Goal: Information Seeking & Learning: Find specific fact

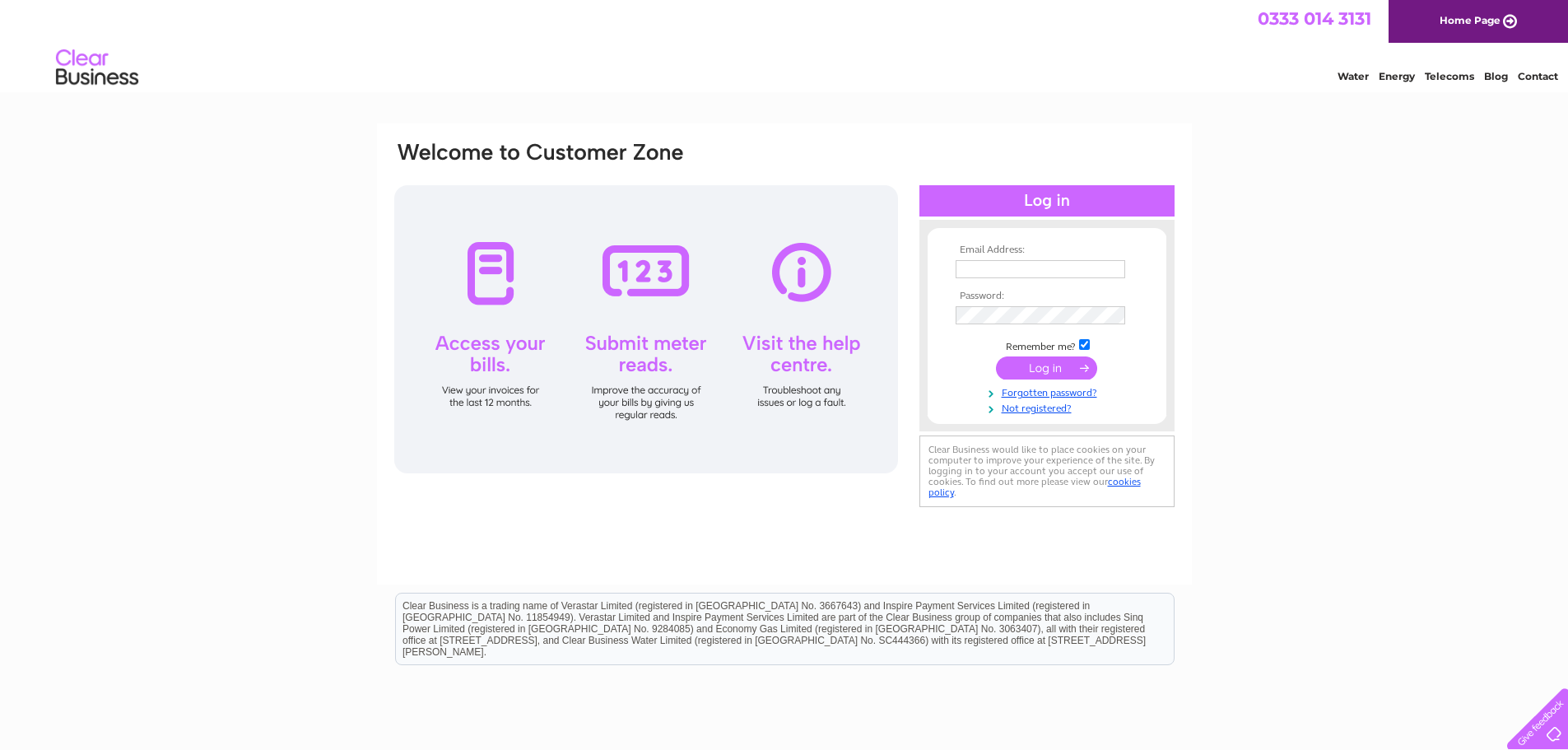
type input "t.attrill@btinternet.com"
click at [1039, 364] on input "submit" at bounding box center [1046, 368] width 101 height 23
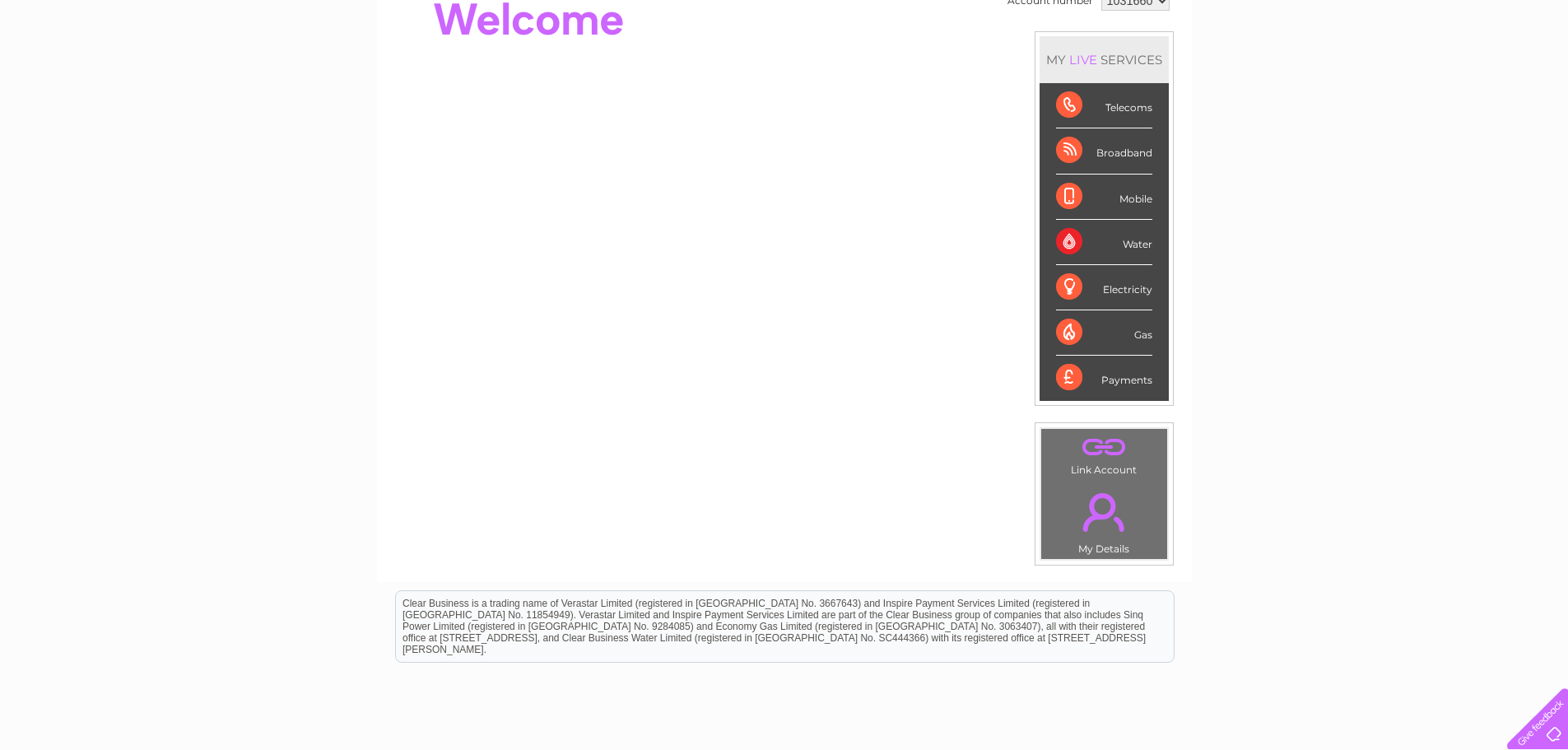
scroll to position [83, 0]
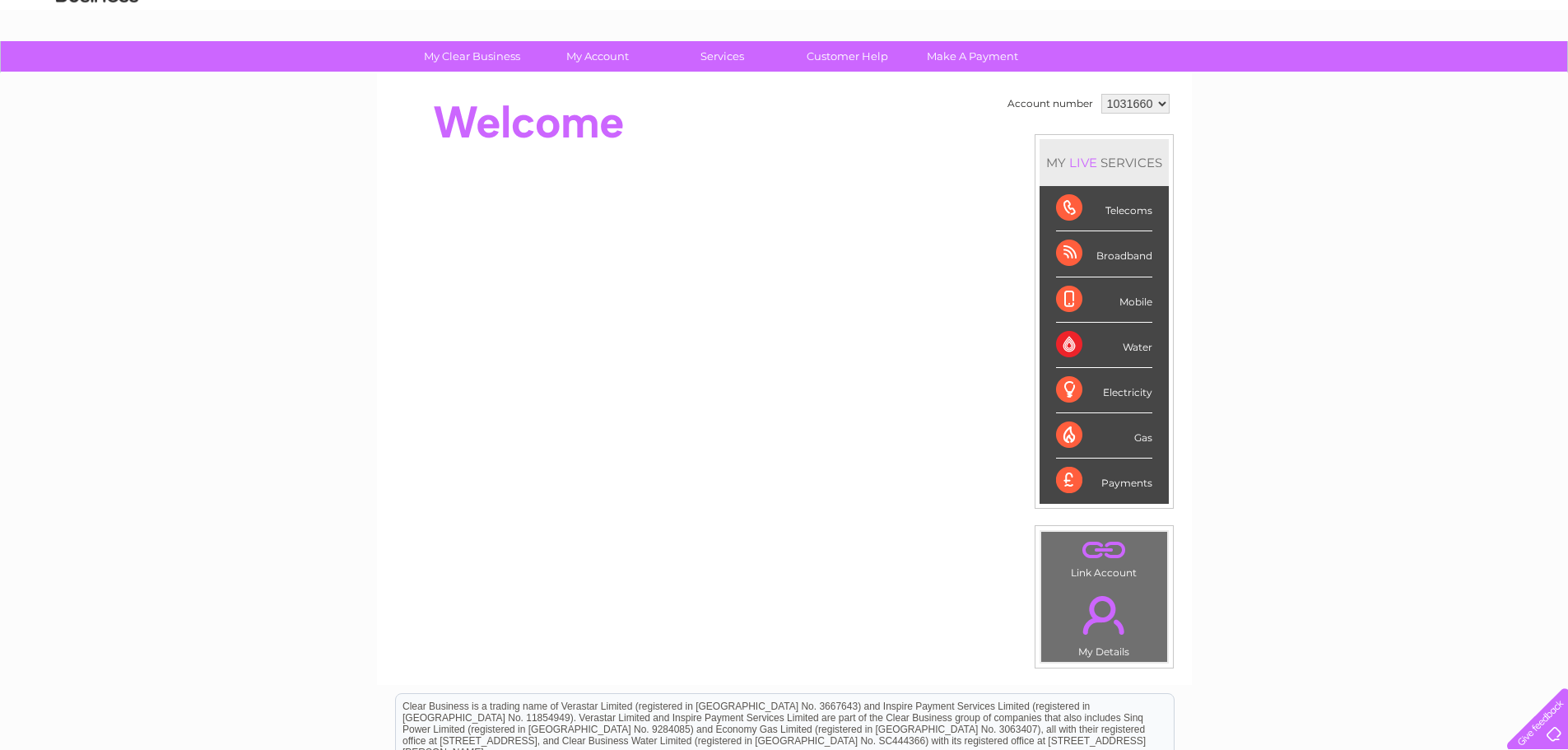
click at [1161, 103] on select "1031660" at bounding box center [1135, 104] width 68 height 19
click at [1101, 94] on select "1031660" at bounding box center [1135, 104] width 68 height 19
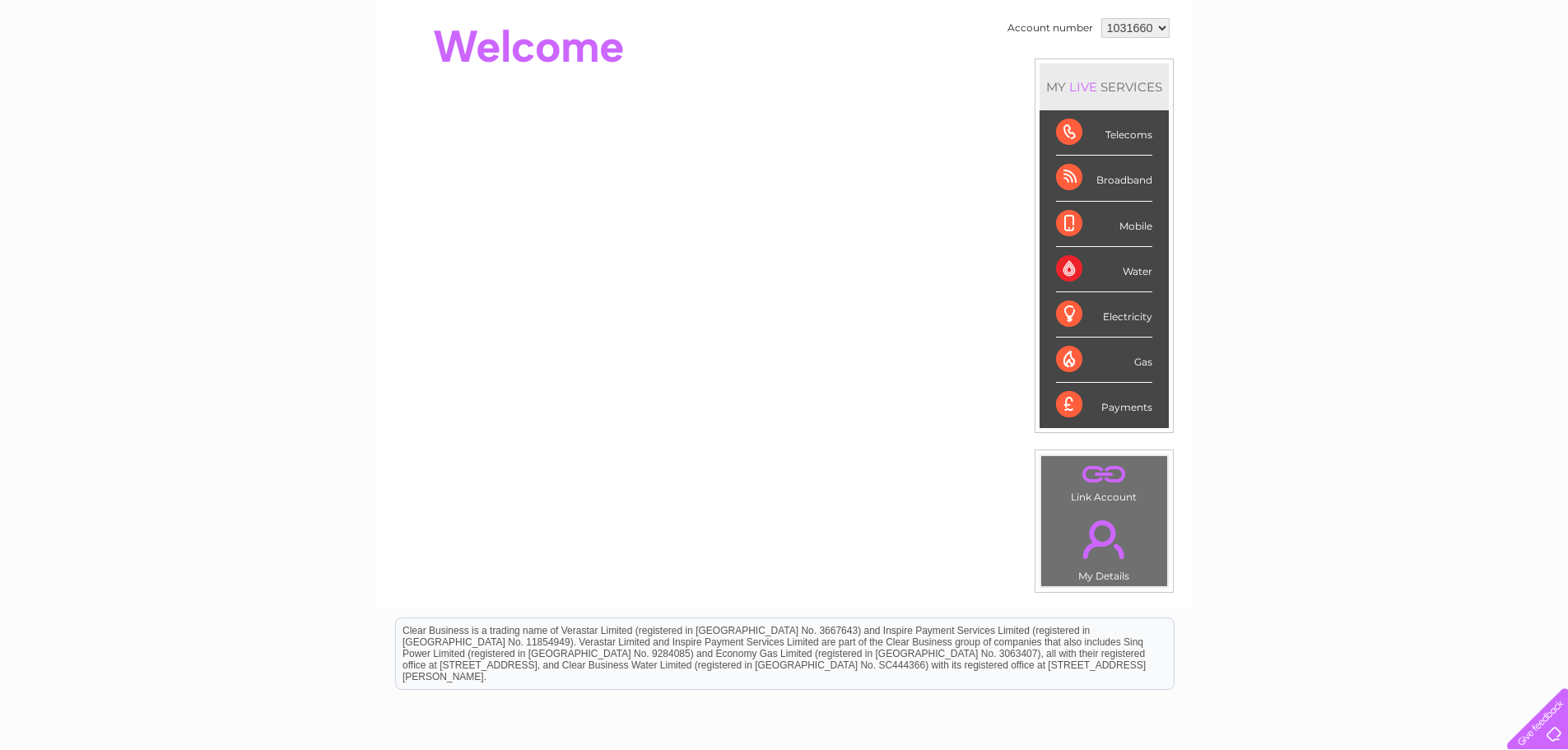
scroll to position [0, 0]
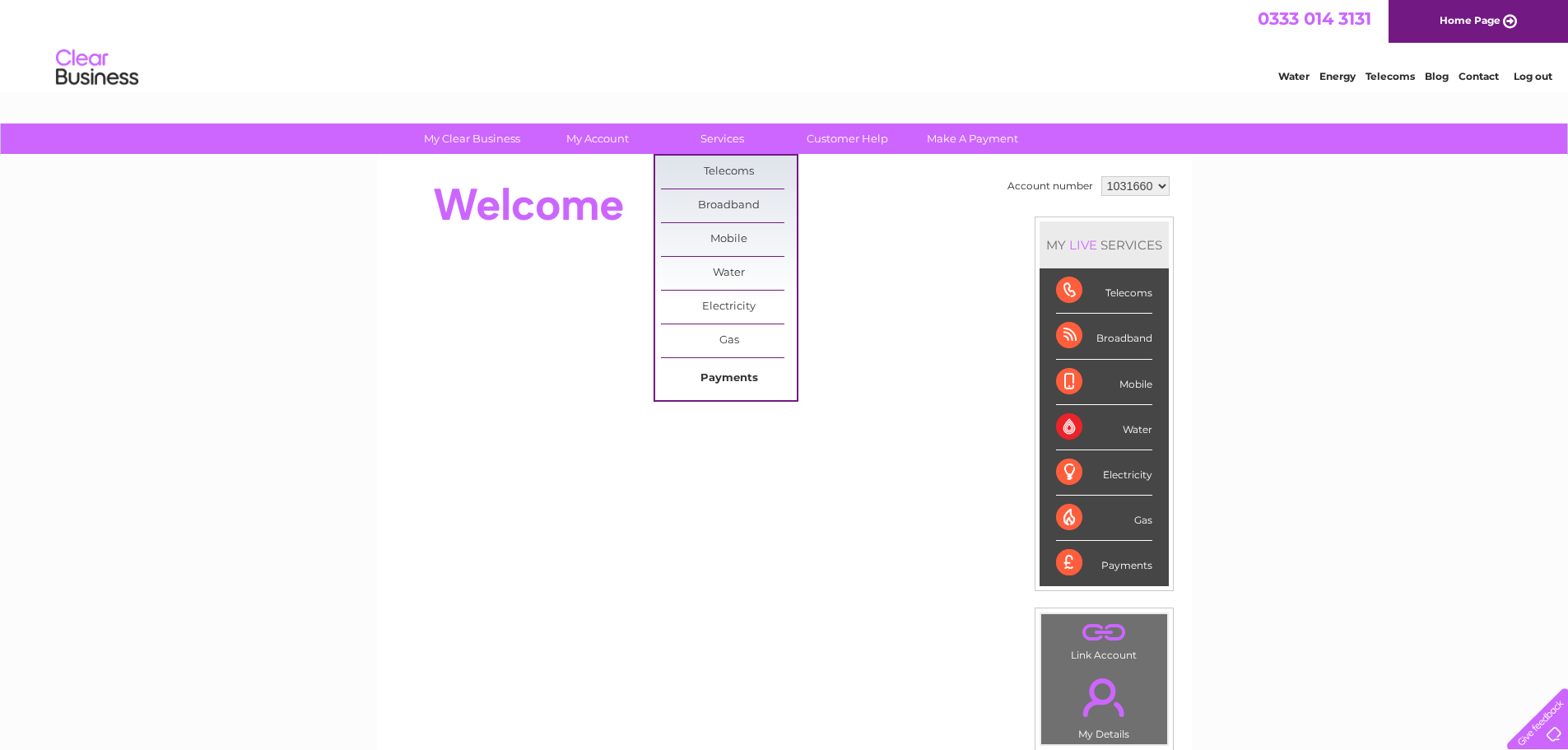
click at [734, 376] on link "Payments" at bounding box center [729, 378] width 136 height 32
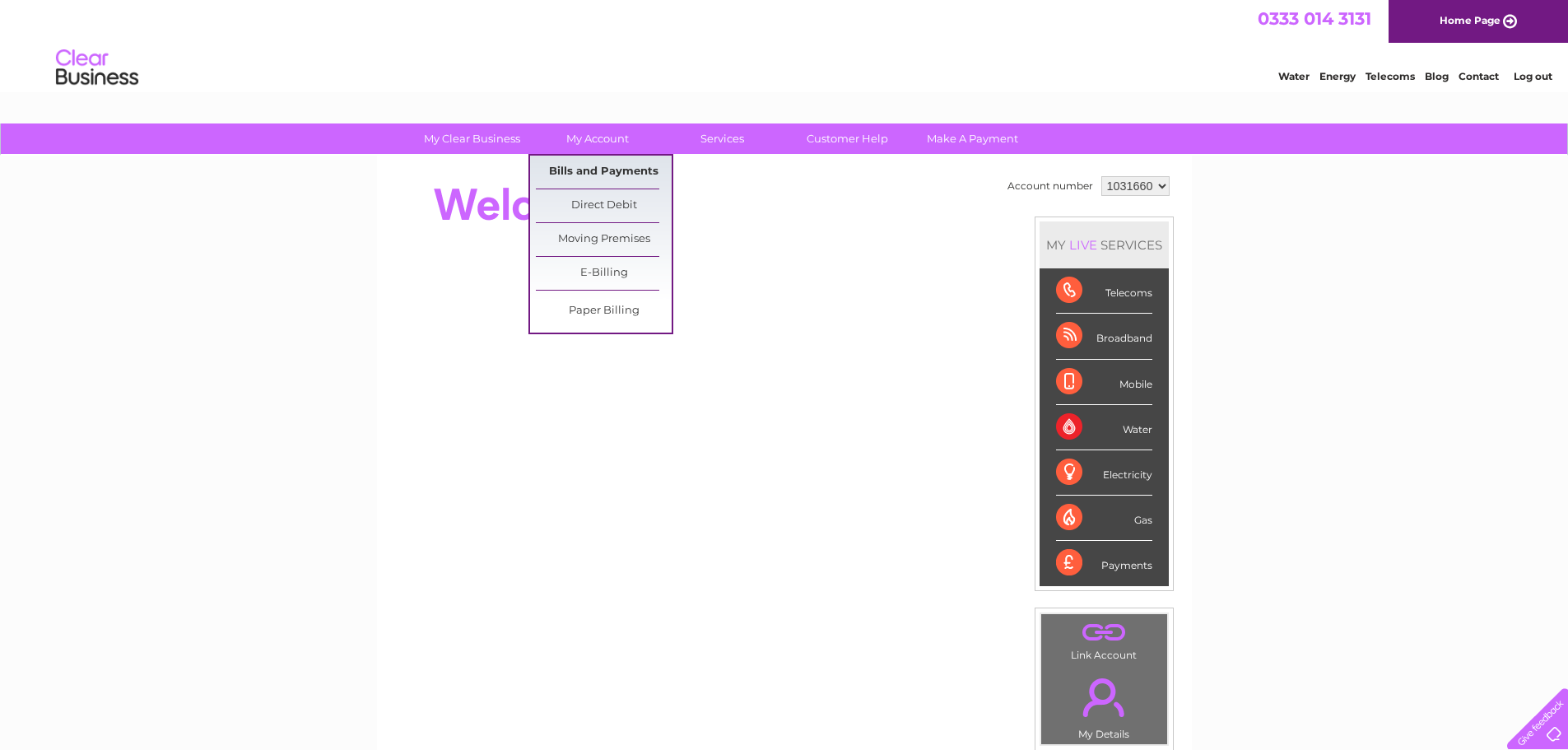
click at [607, 169] on link "Bills and Payments" at bounding box center [603, 171] width 136 height 32
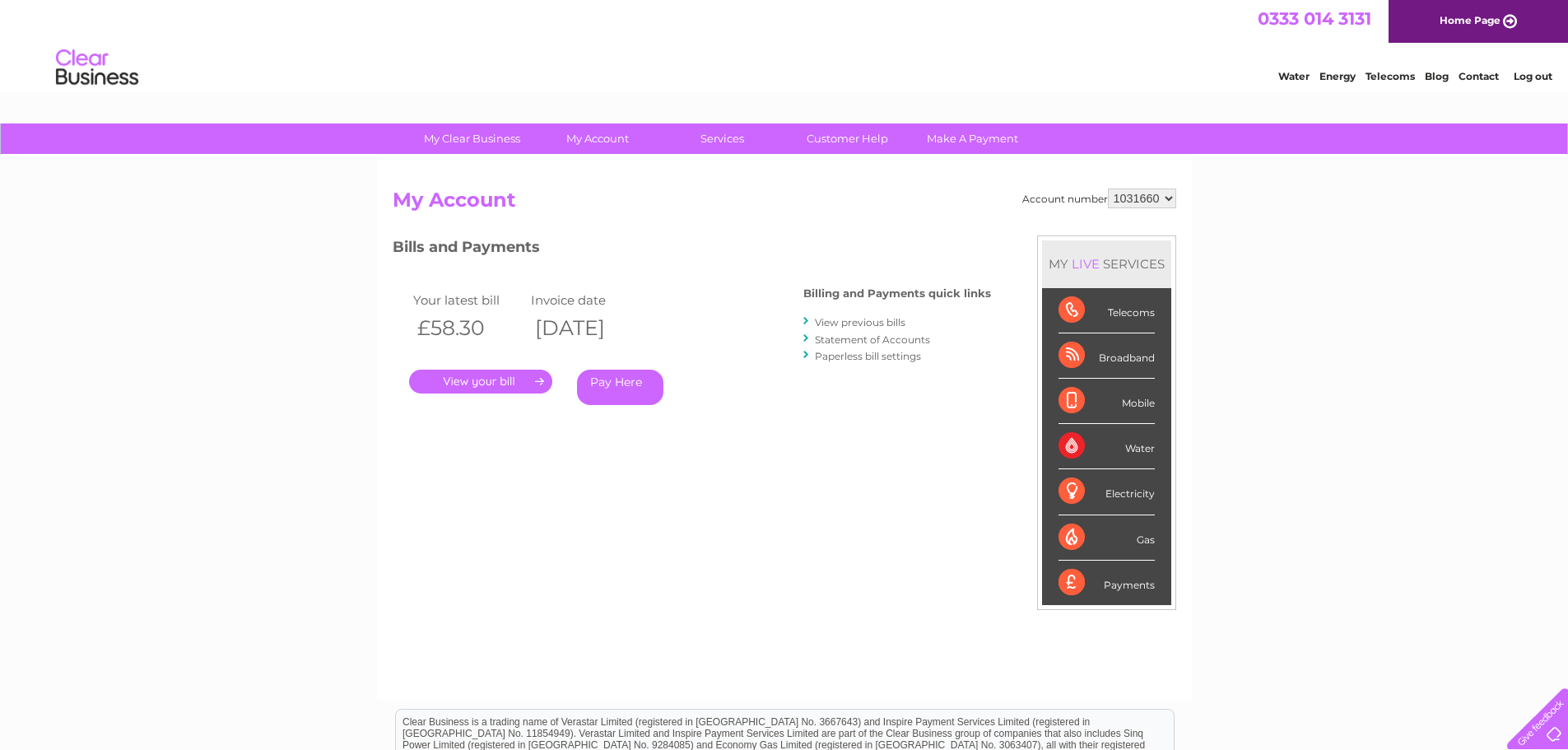
click at [537, 379] on link "." at bounding box center [480, 381] width 143 height 24
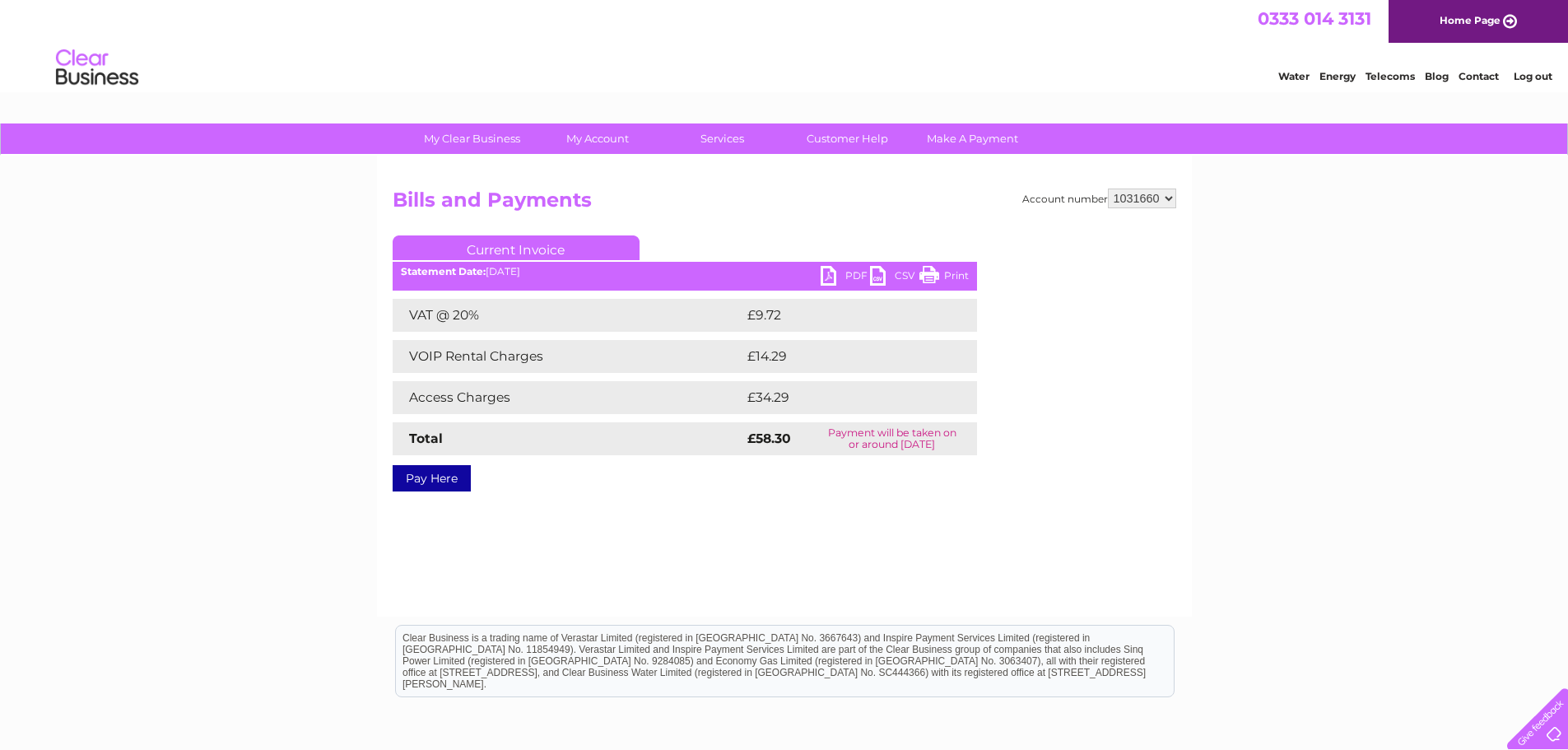
click at [832, 278] on link "PDF" at bounding box center [845, 278] width 49 height 24
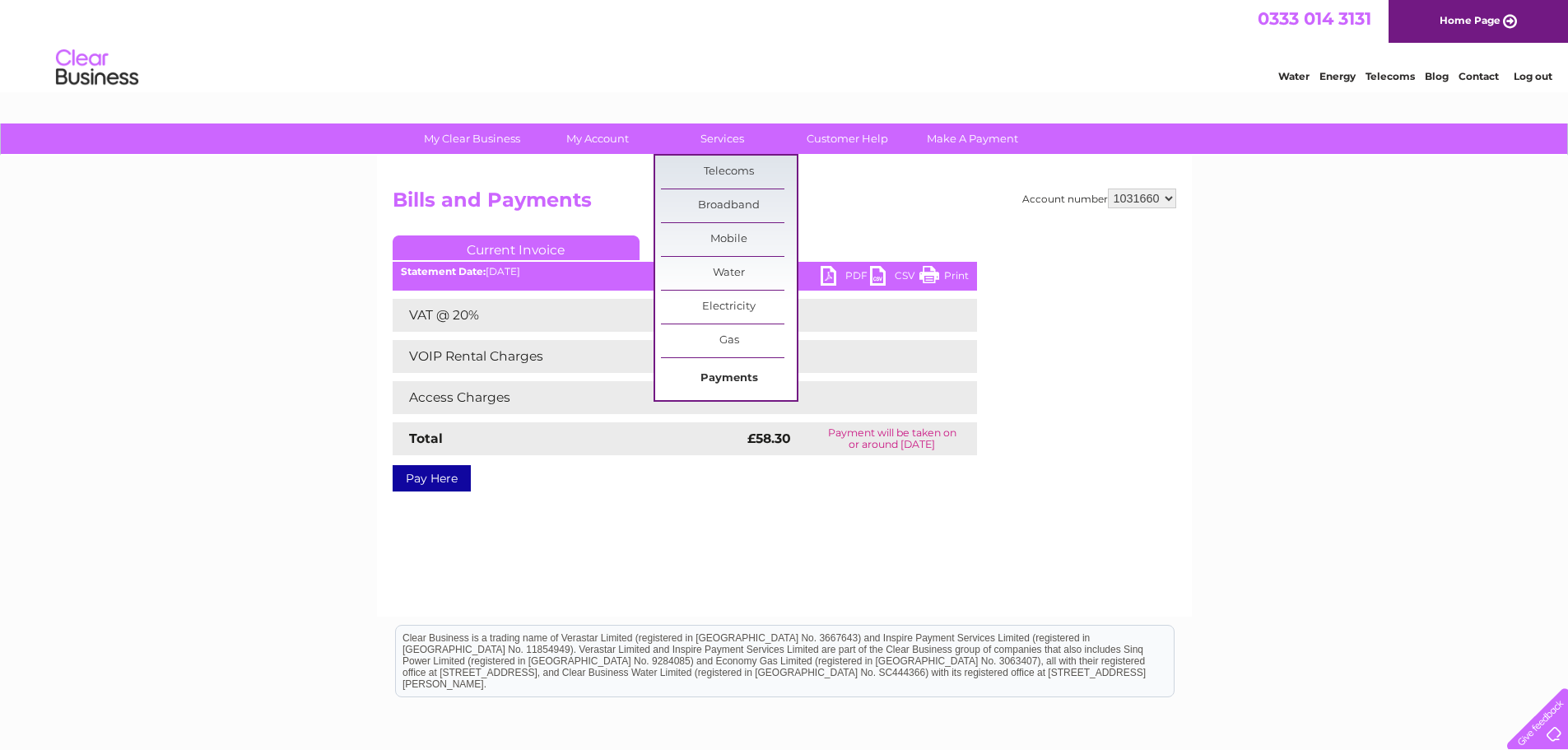
click at [729, 376] on link "Payments" at bounding box center [729, 378] width 136 height 32
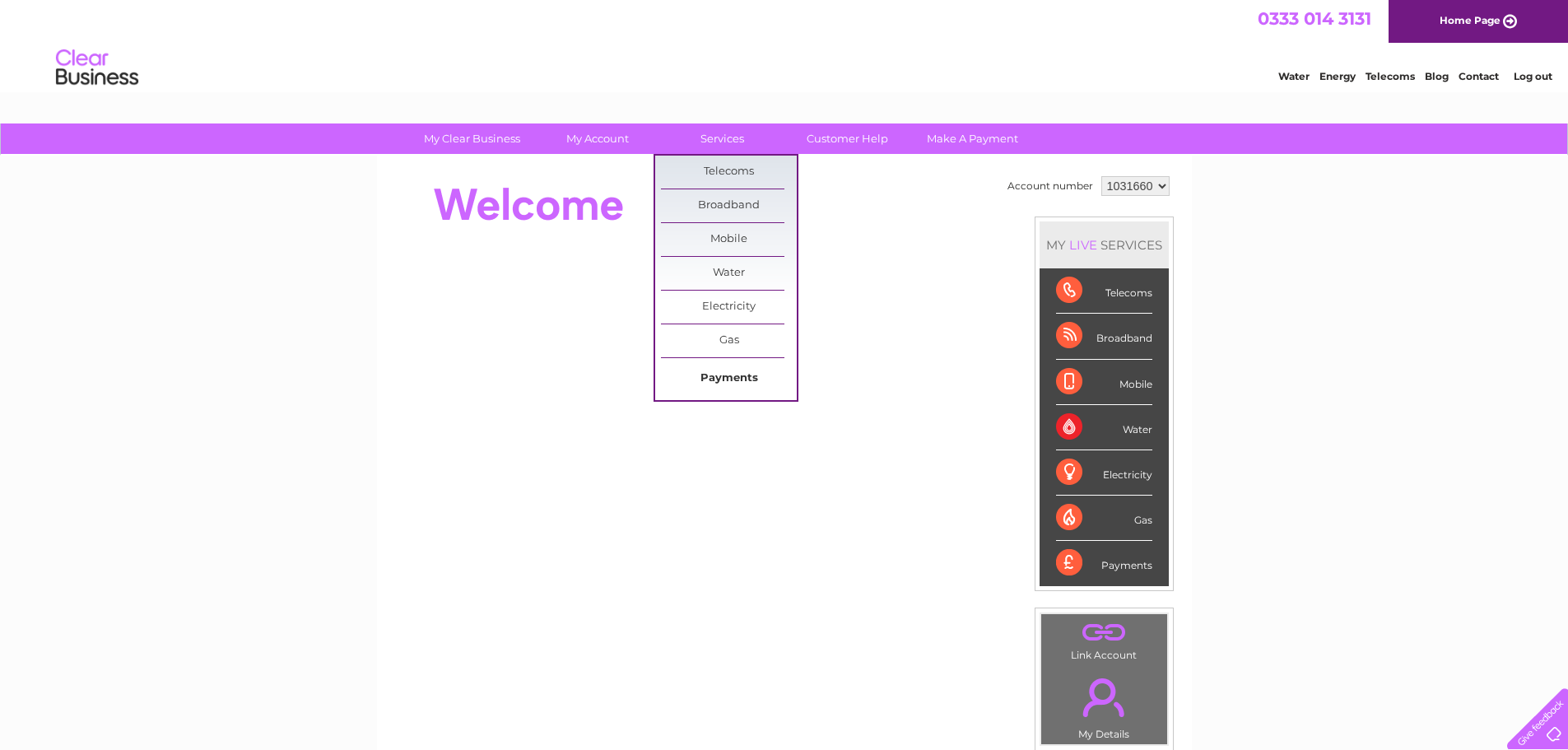
click at [724, 375] on link "Payments" at bounding box center [729, 378] width 136 height 32
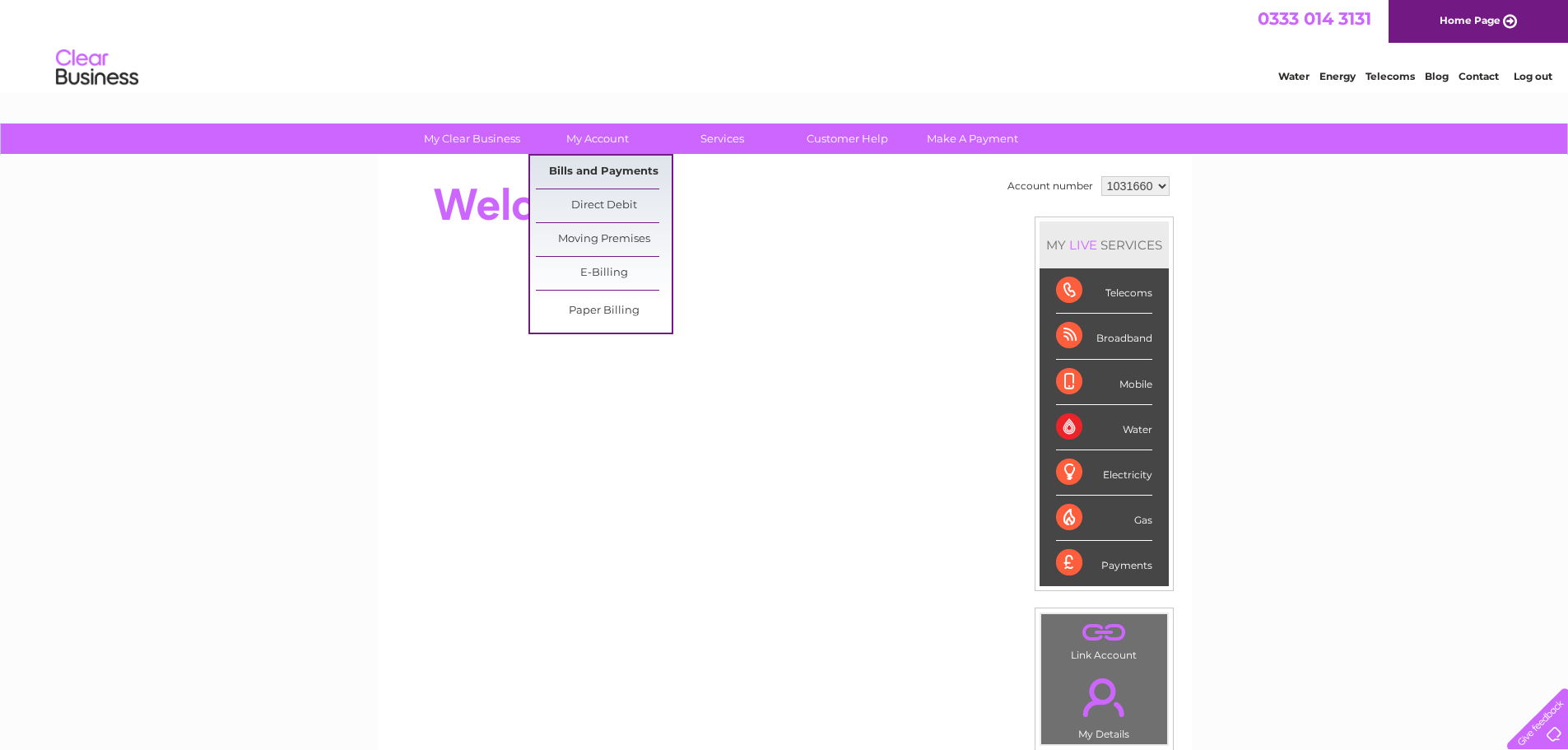
click at [607, 171] on link "Bills and Payments" at bounding box center [603, 171] width 136 height 32
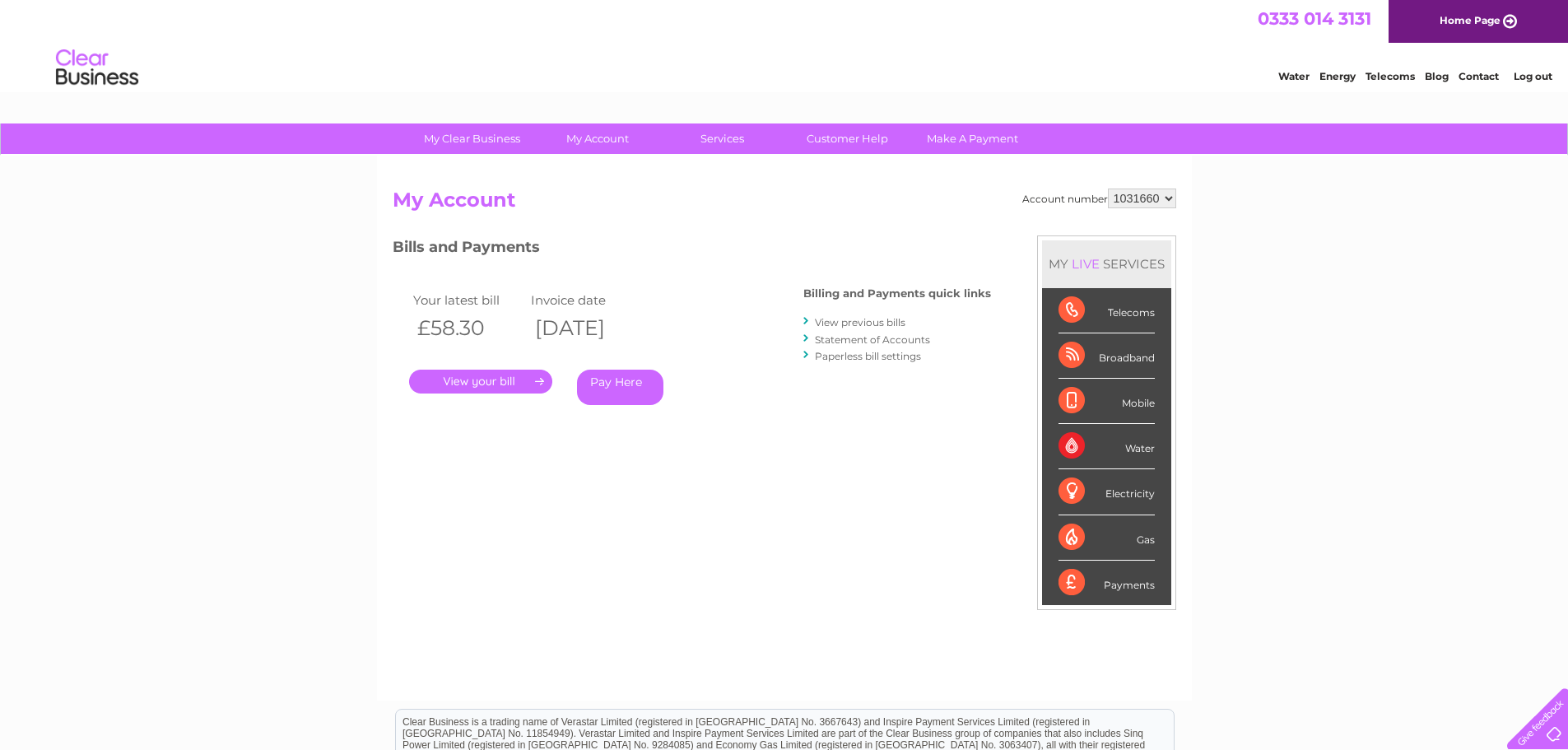
click at [536, 382] on link "." at bounding box center [480, 381] width 143 height 24
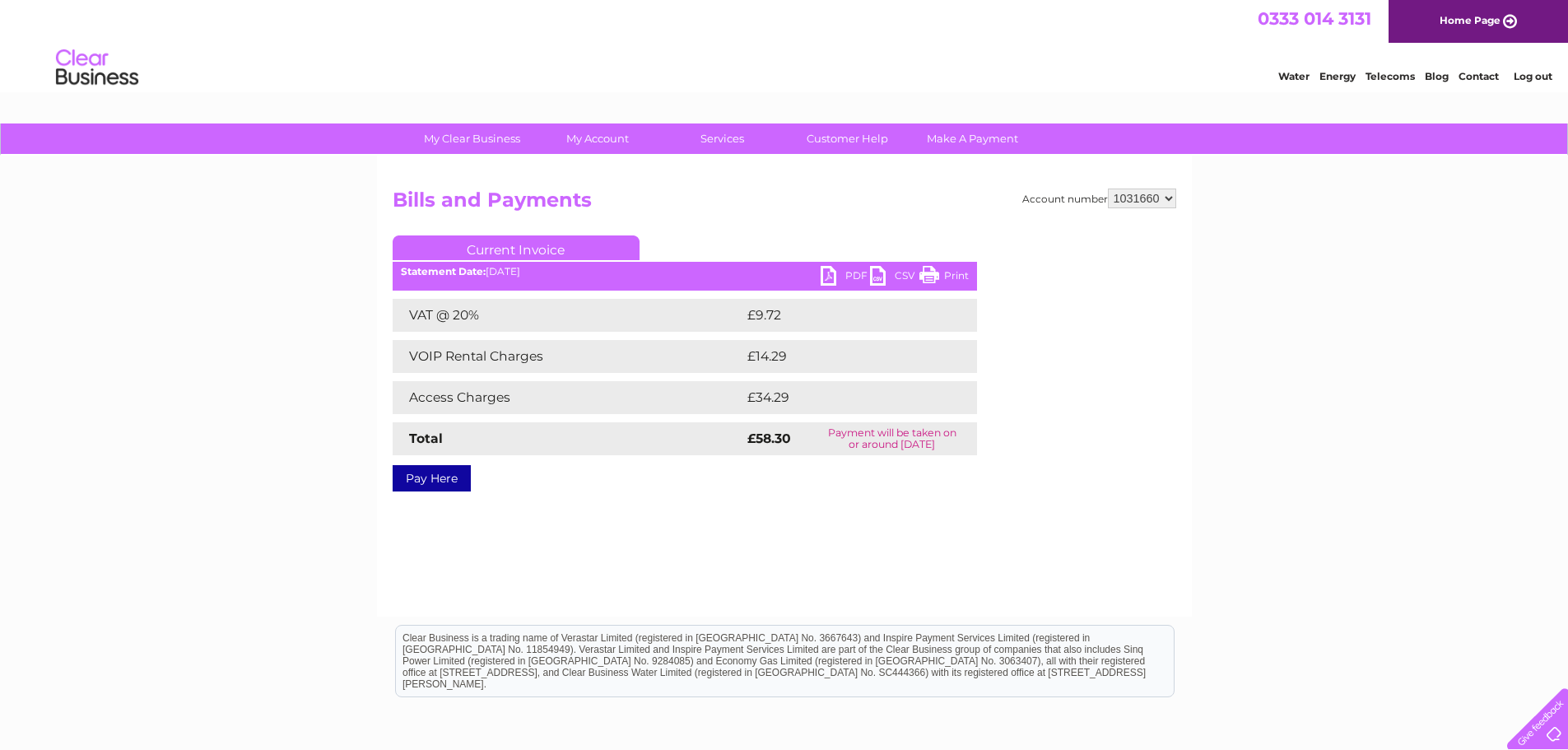
click at [828, 275] on link "PDF" at bounding box center [845, 278] width 49 height 24
click at [1328, 213] on div "My Clear Business Login Details My Details My Preferences Link Account My Accou…" at bounding box center [784, 511] width 1568 height 775
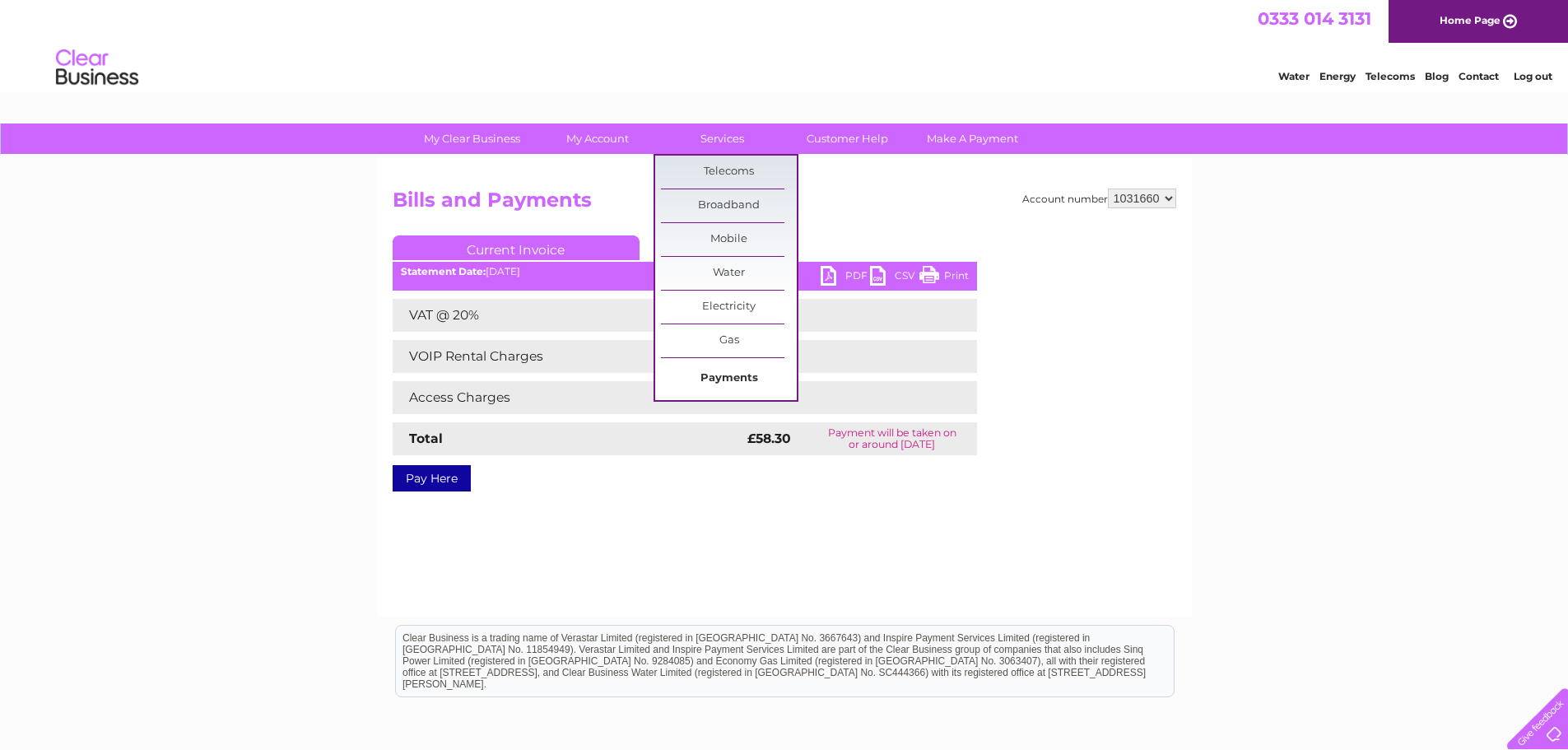
click at [737, 376] on link "Payments" at bounding box center [729, 378] width 136 height 32
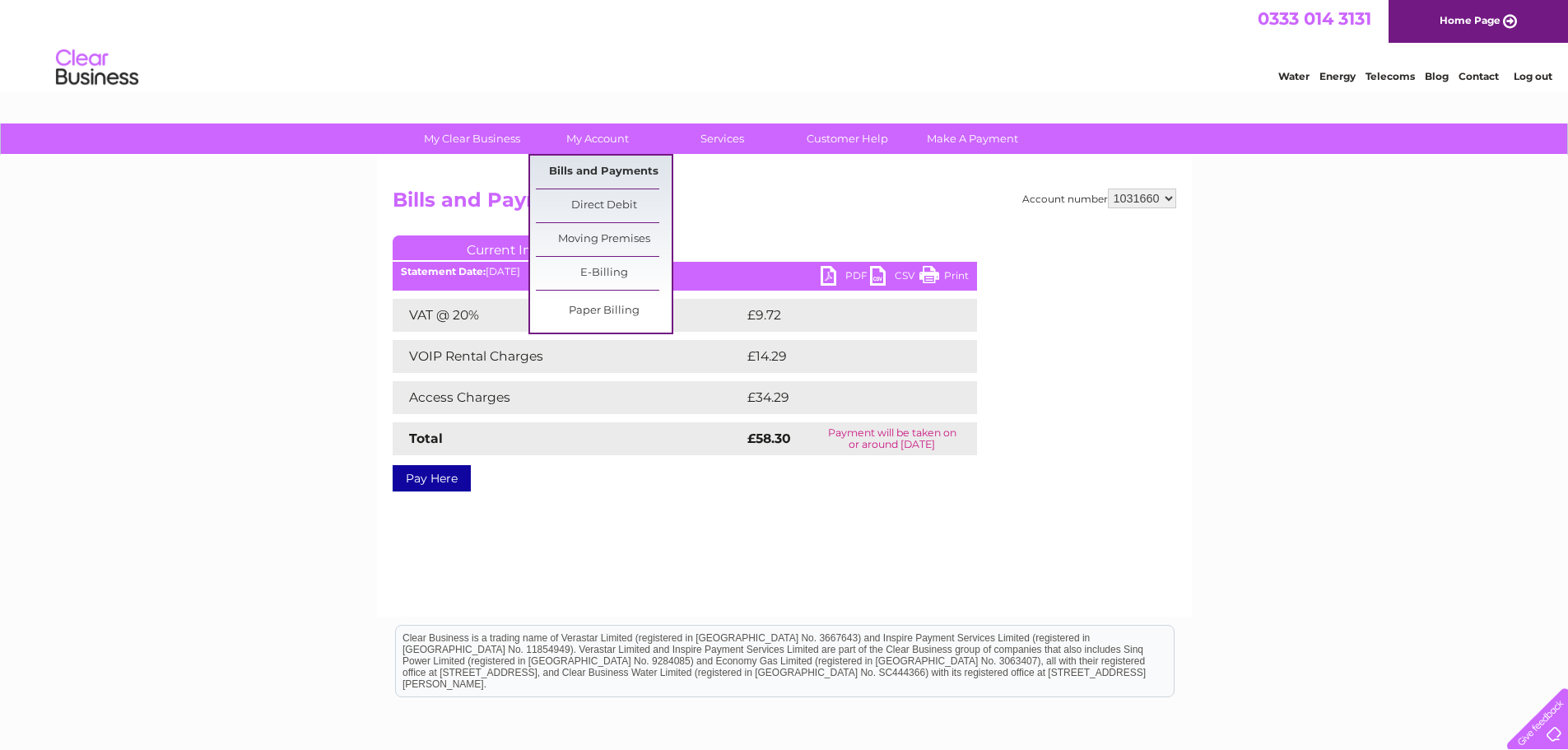
click at [610, 171] on link "Bills and Payments" at bounding box center [603, 171] width 136 height 32
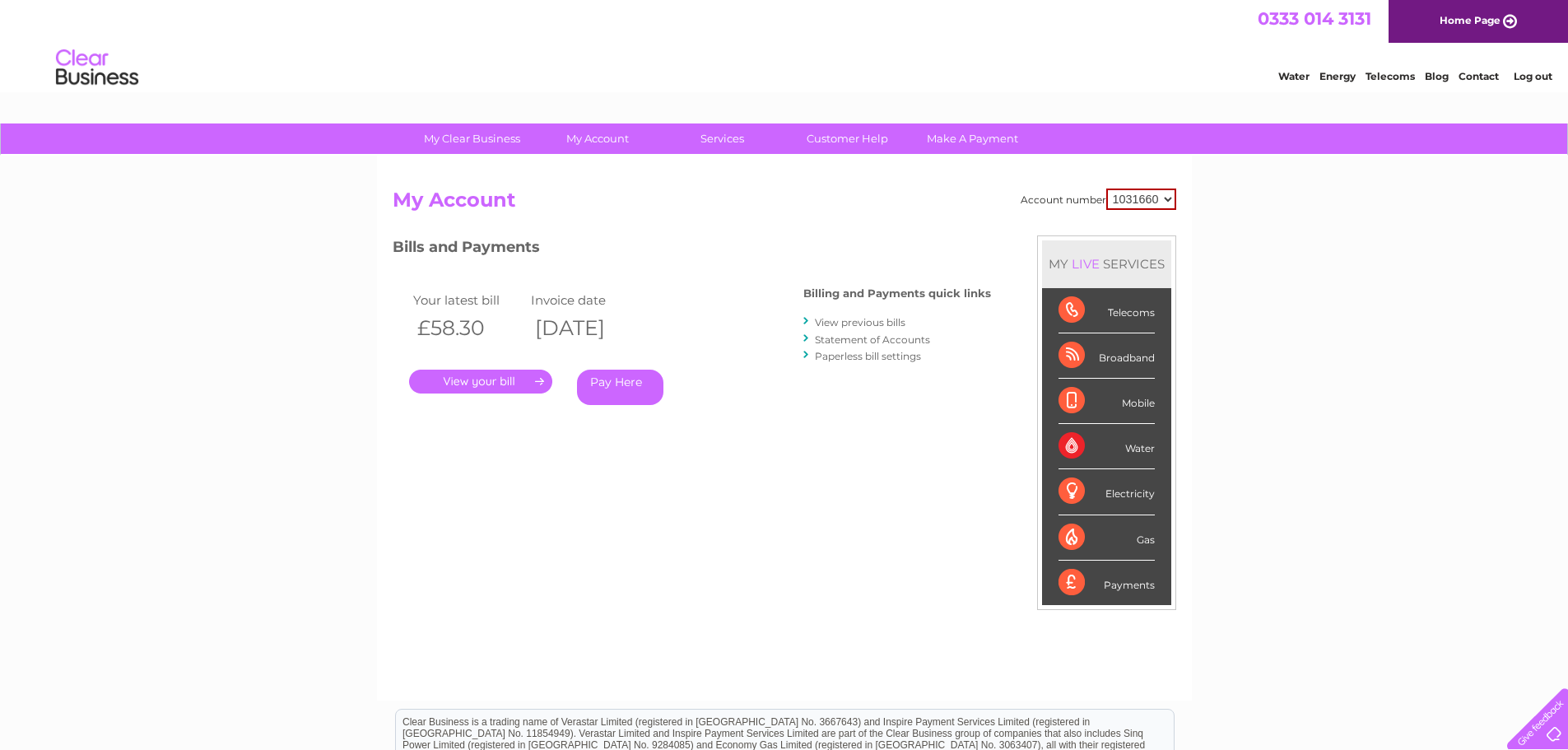
click at [862, 322] on link "View previous bills" at bounding box center [860, 322] width 90 height 12
click at [894, 322] on link "View previous bills" at bounding box center [860, 322] width 90 height 12
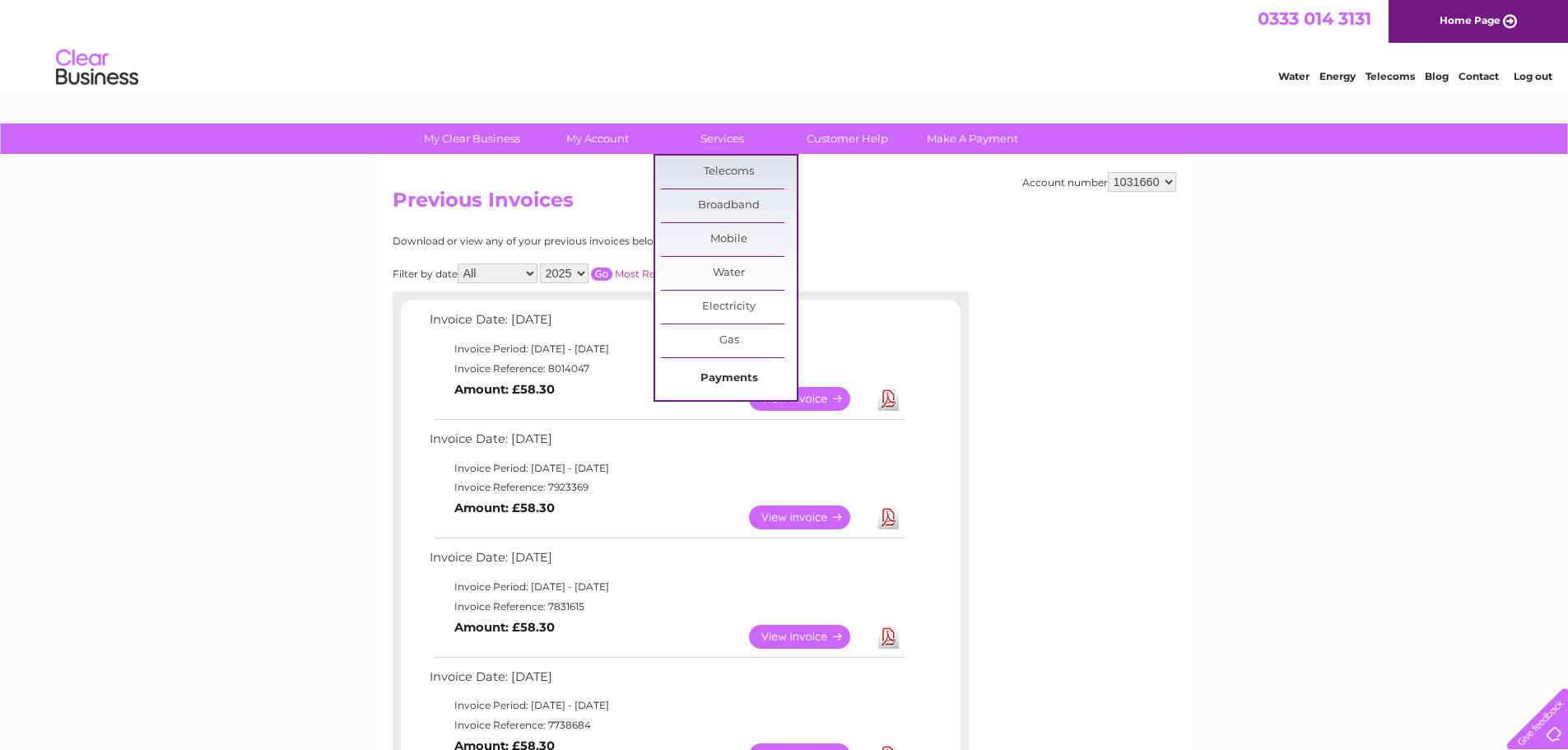
click at [726, 377] on link "Payments" at bounding box center [729, 378] width 136 height 32
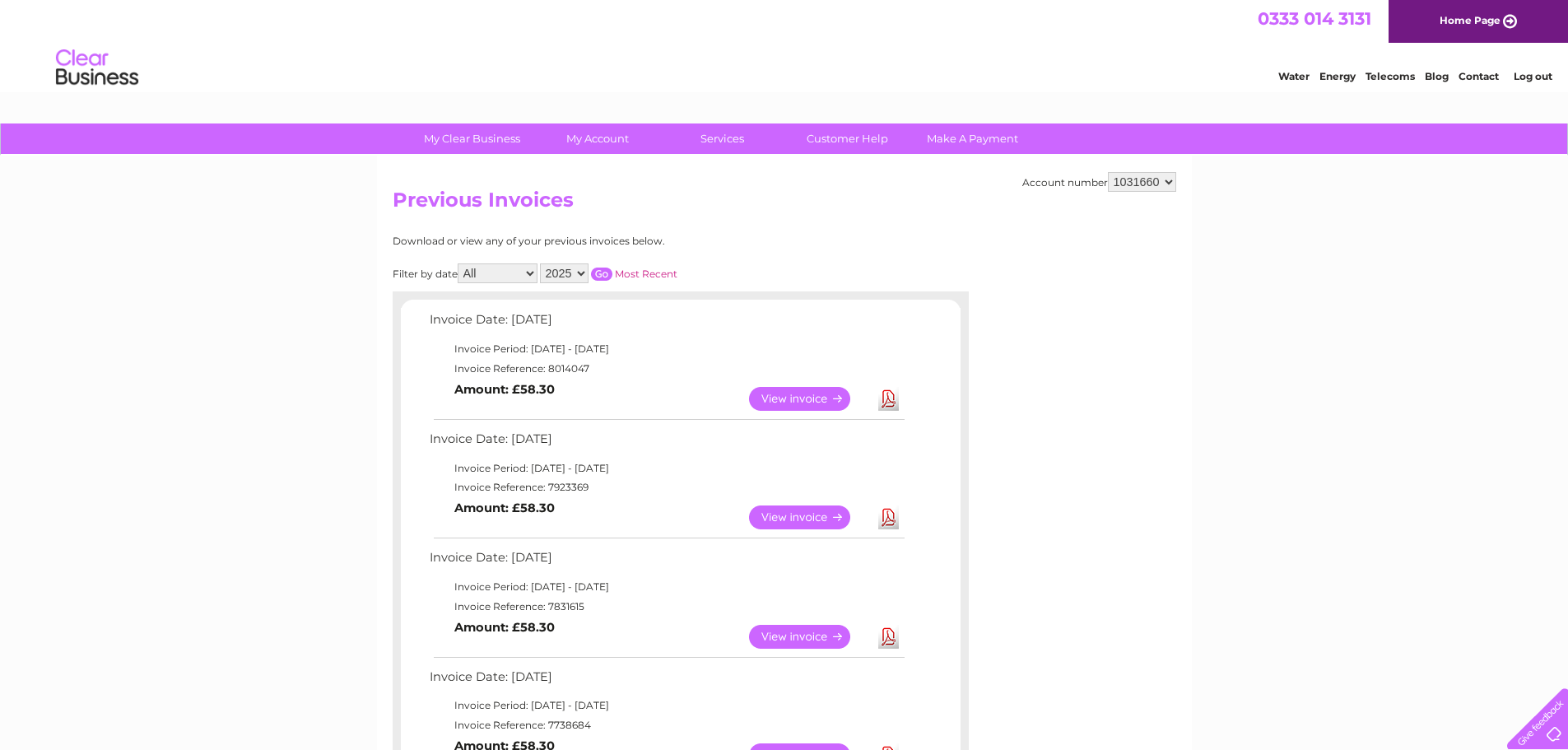
click at [811, 400] on link "View" at bounding box center [809, 399] width 121 height 24
